Goal: Task Accomplishment & Management: Manage account settings

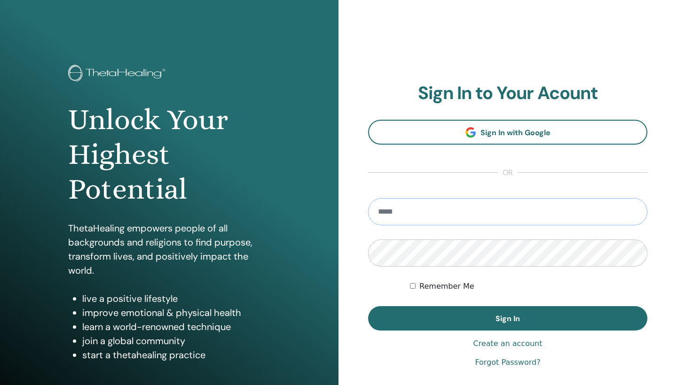
click at [436, 220] on input "email" at bounding box center [507, 211] width 279 height 27
type input "**********"
click at [508, 319] on button "Sign In" at bounding box center [507, 318] width 279 height 24
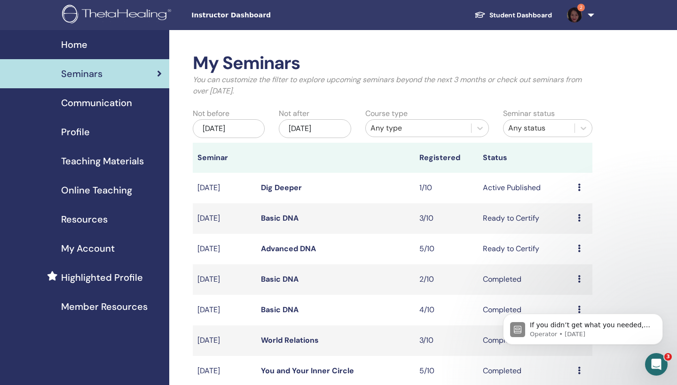
click at [578, 219] on icon at bounding box center [579, 218] width 3 height 8
click at [578, 253] on link "Attendees" at bounding box center [576, 255] width 36 height 10
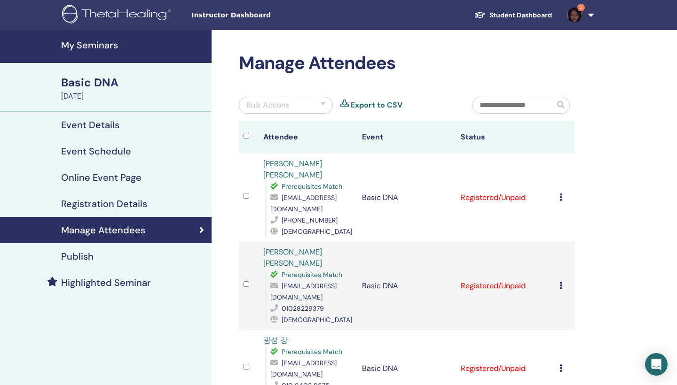
click at [247, 133] on div at bounding box center [250, 138] width 15 height 14
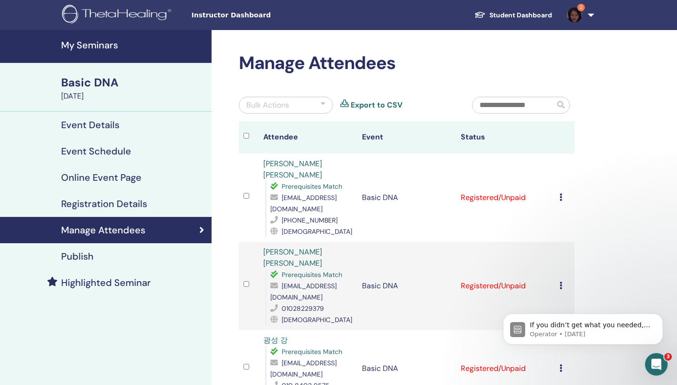
click at [321, 102] on div at bounding box center [322, 105] width 5 height 11
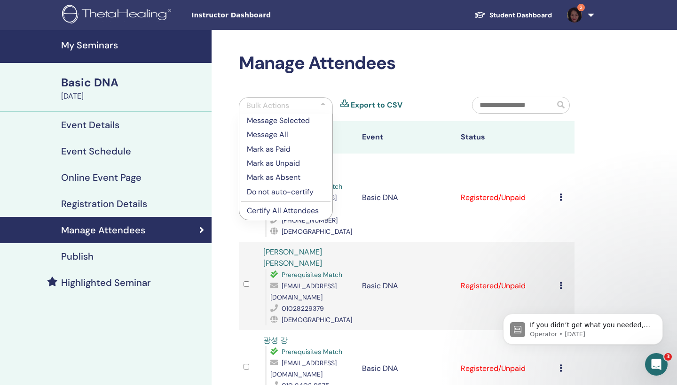
click at [281, 149] on p "Mark as Paid" at bounding box center [286, 149] width 78 height 11
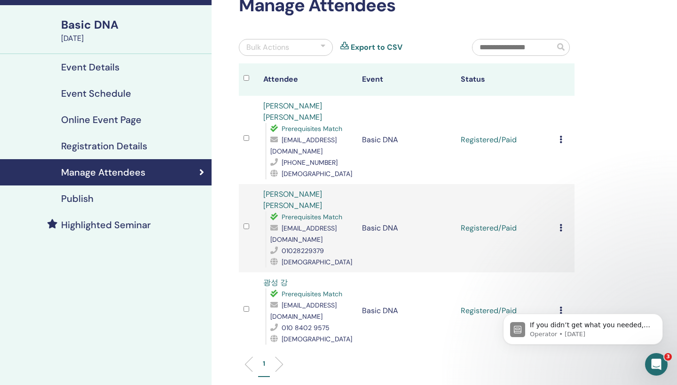
click at [322, 44] on div at bounding box center [322, 47] width 5 height 11
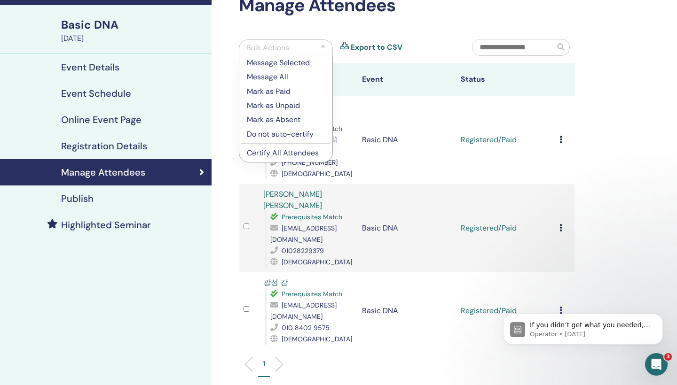
click at [299, 154] on p "Certify All Attendees" at bounding box center [286, 153] width 78 height 11
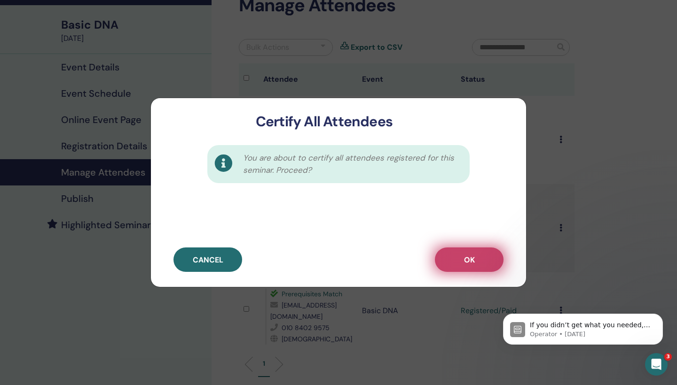
click at [471, 261] on span "OK" at bounding box center [469, 260] width 11 height 10
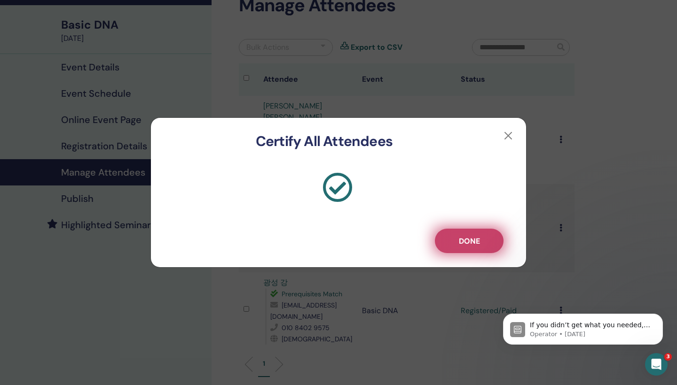
click at [472, 245] on span "Done" at bounding box center [469, 241] width 21 height 10
